Goal: Check status

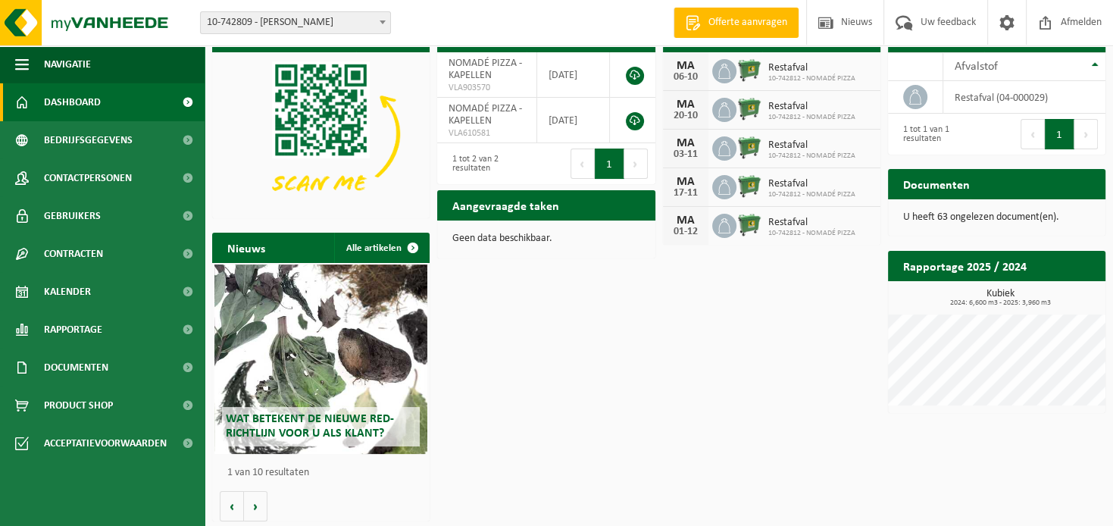
scroll to position [73, 0]
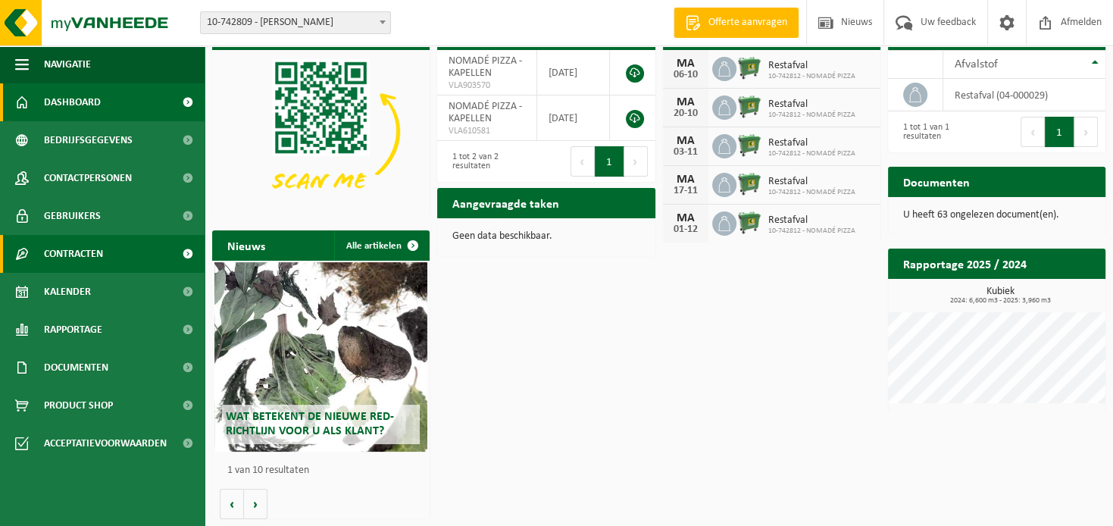
click at [186, 249] on span at bounding box center [187, 254] width 34 height 38
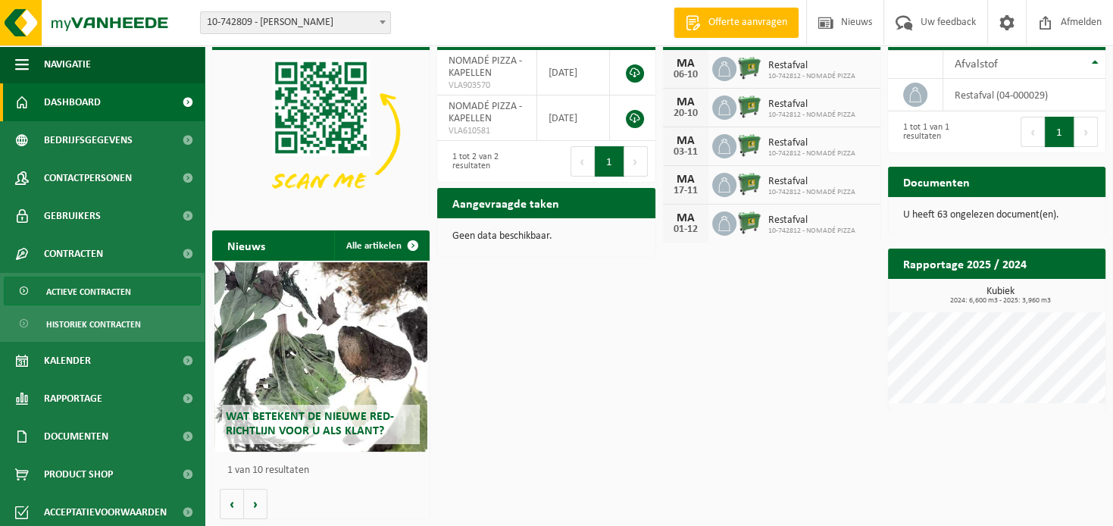
click at [167, 287] on link "Actieve contracten" at bounding box center [102, 291] width 197 height 29
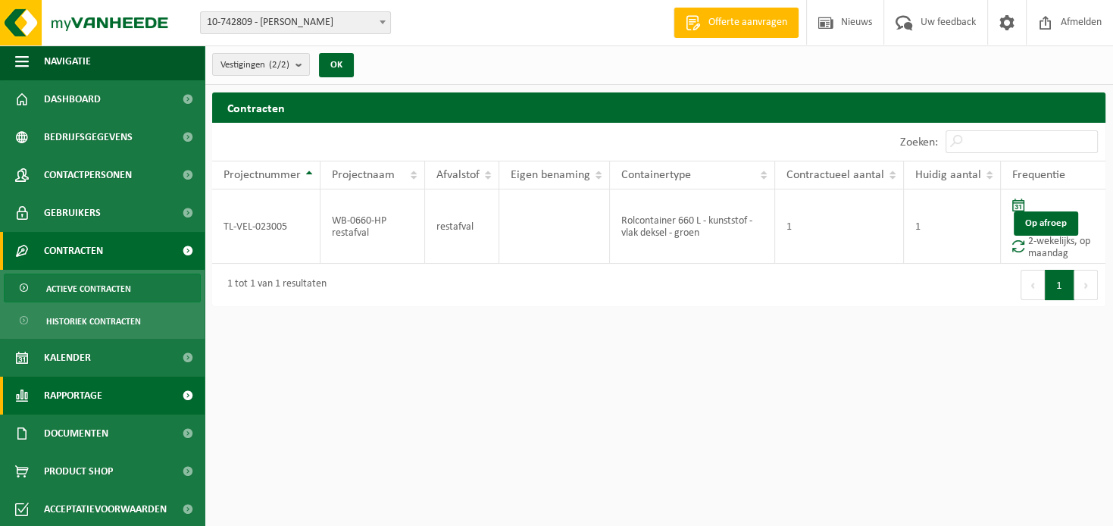
scroll to position [5, 0]
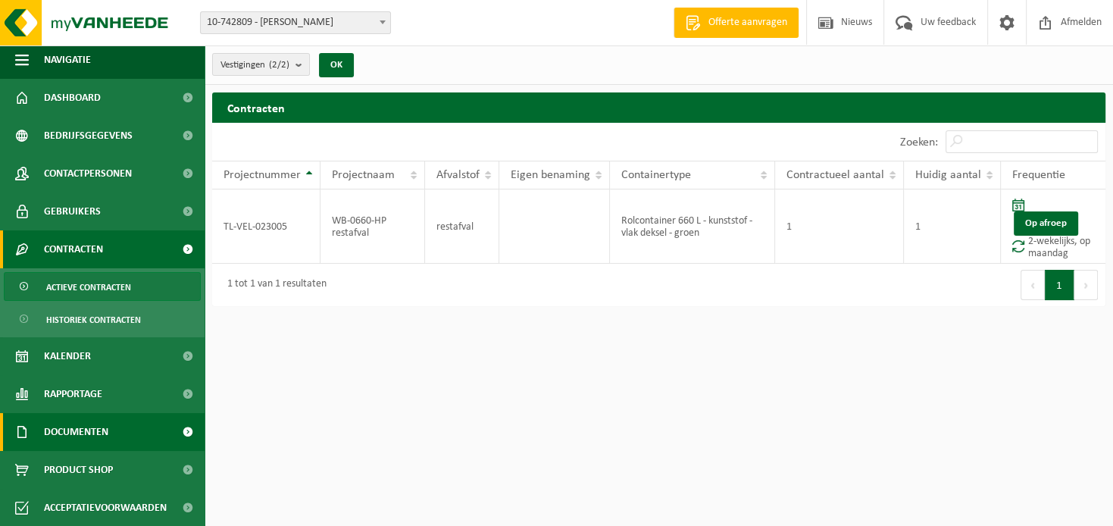
click at [123, 429] on link "Documenten" at bounding box center [102, 432] width 205 height 38
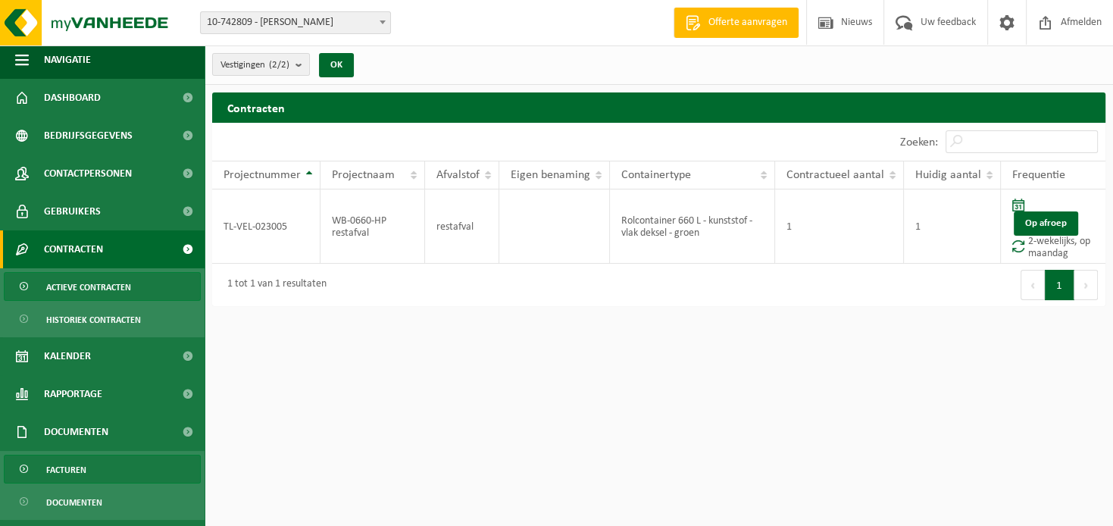
click at [133, 470] on link "Facturen" at bounding box center [102, 469] width 197 height 29
